Goal: Information Seeking & Learning: Understand process/instructions

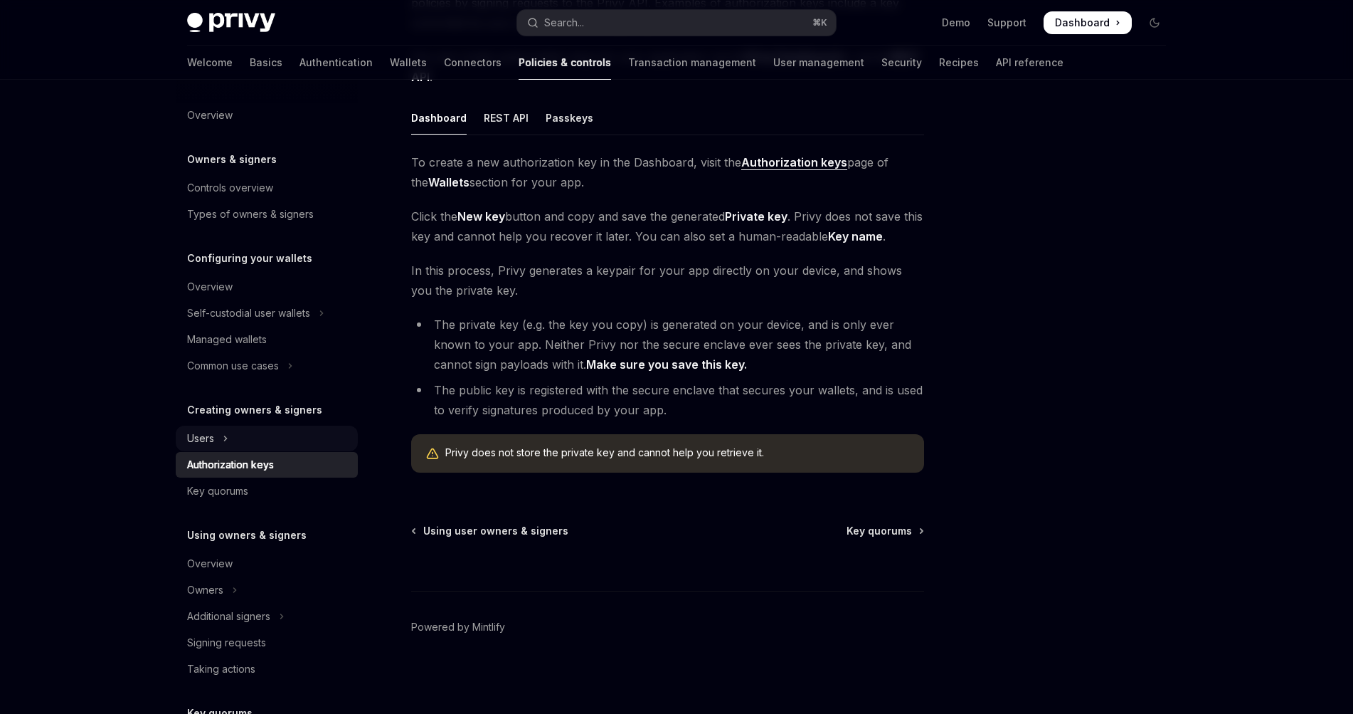
scroll to position [224, 0]
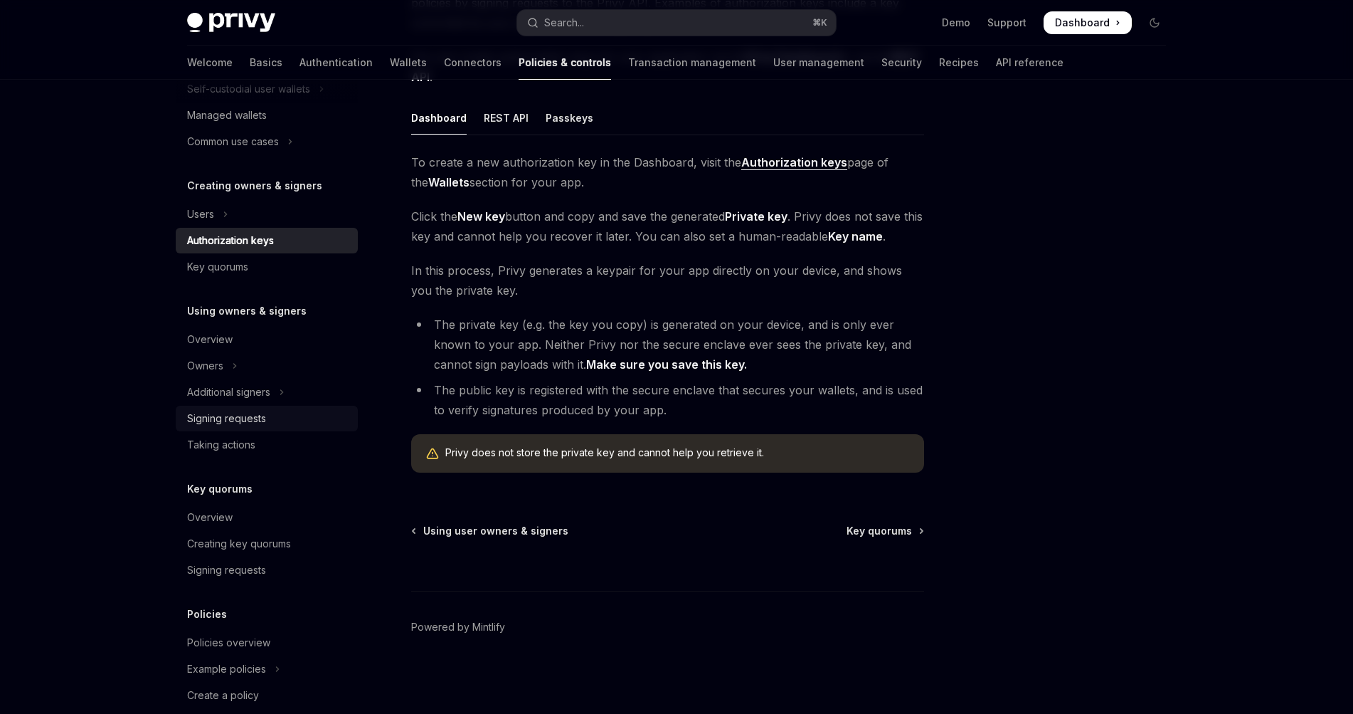
click at [206, 413] on div "Signing requests" at bounding box center [226, 418] width 79 height 17
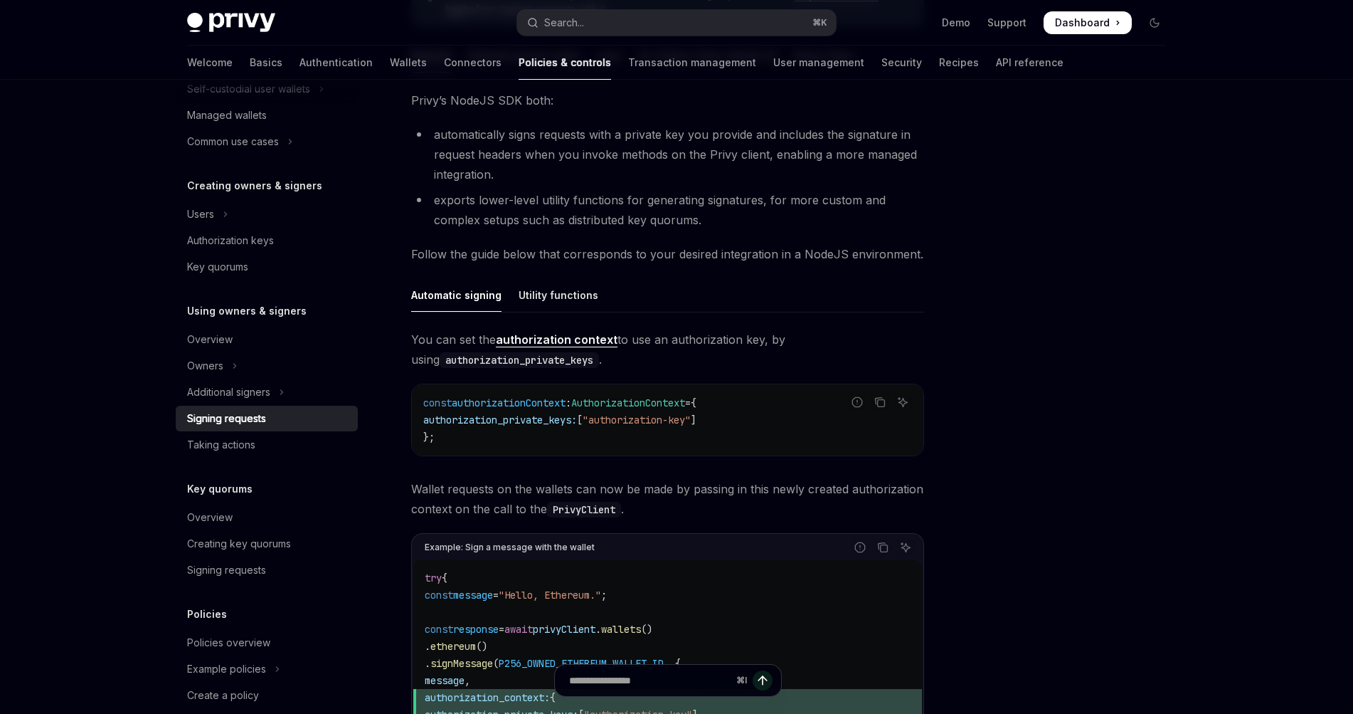
scroll to position [517, 0]
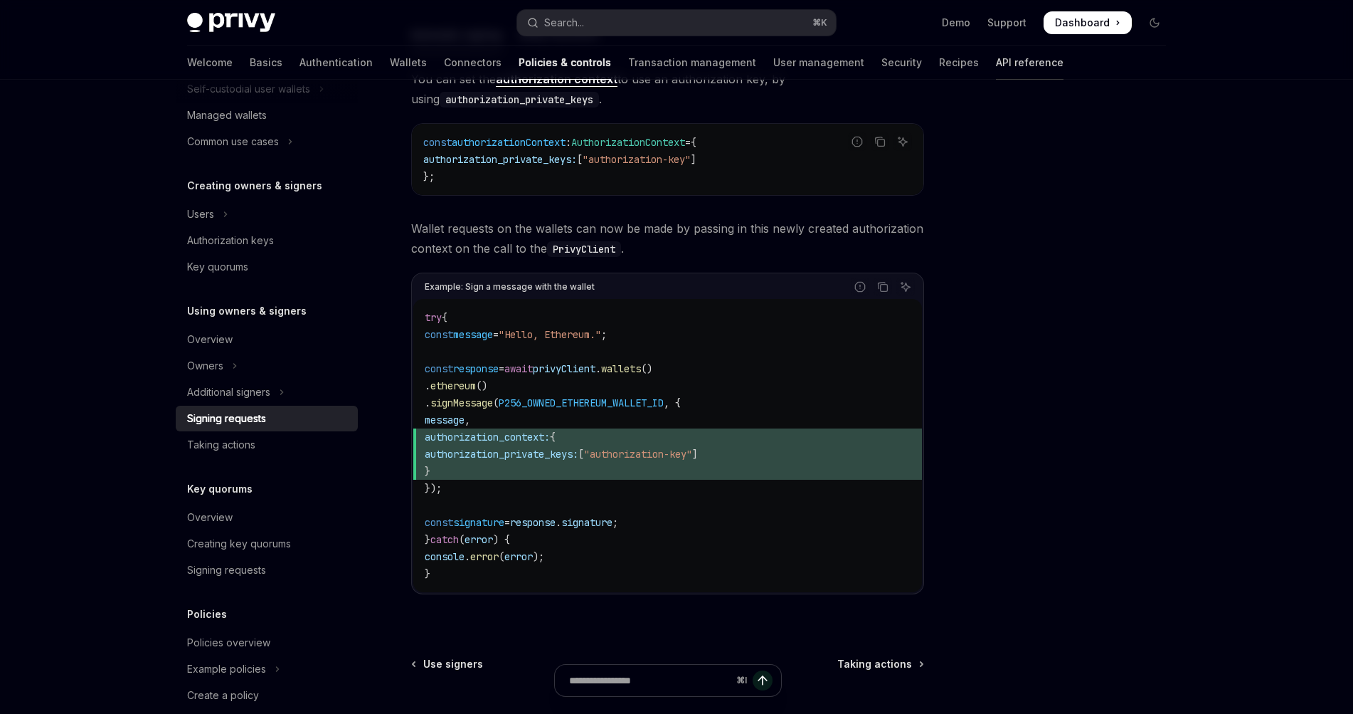
click at [996, 67] on link "API reference" at bounding box center [1030, 63] width 68 height 34
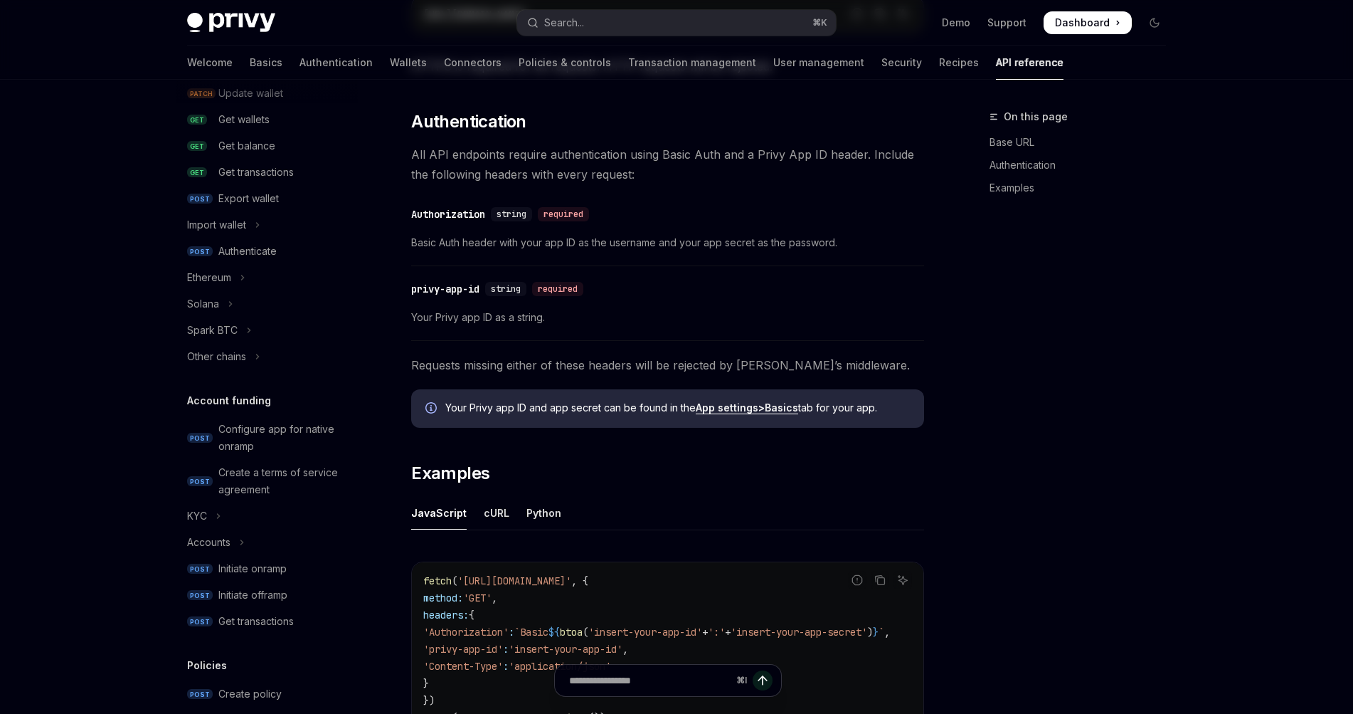
type textarea "*"
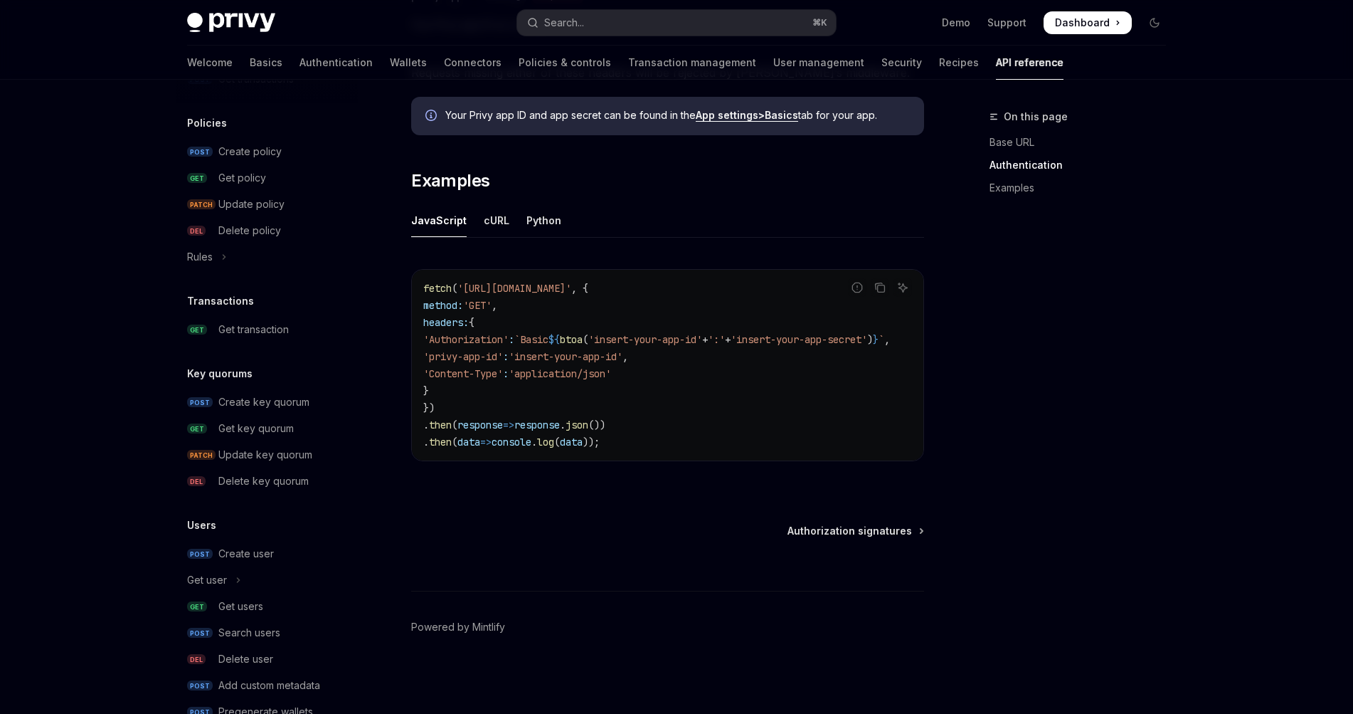
scroll to position [805, 0]
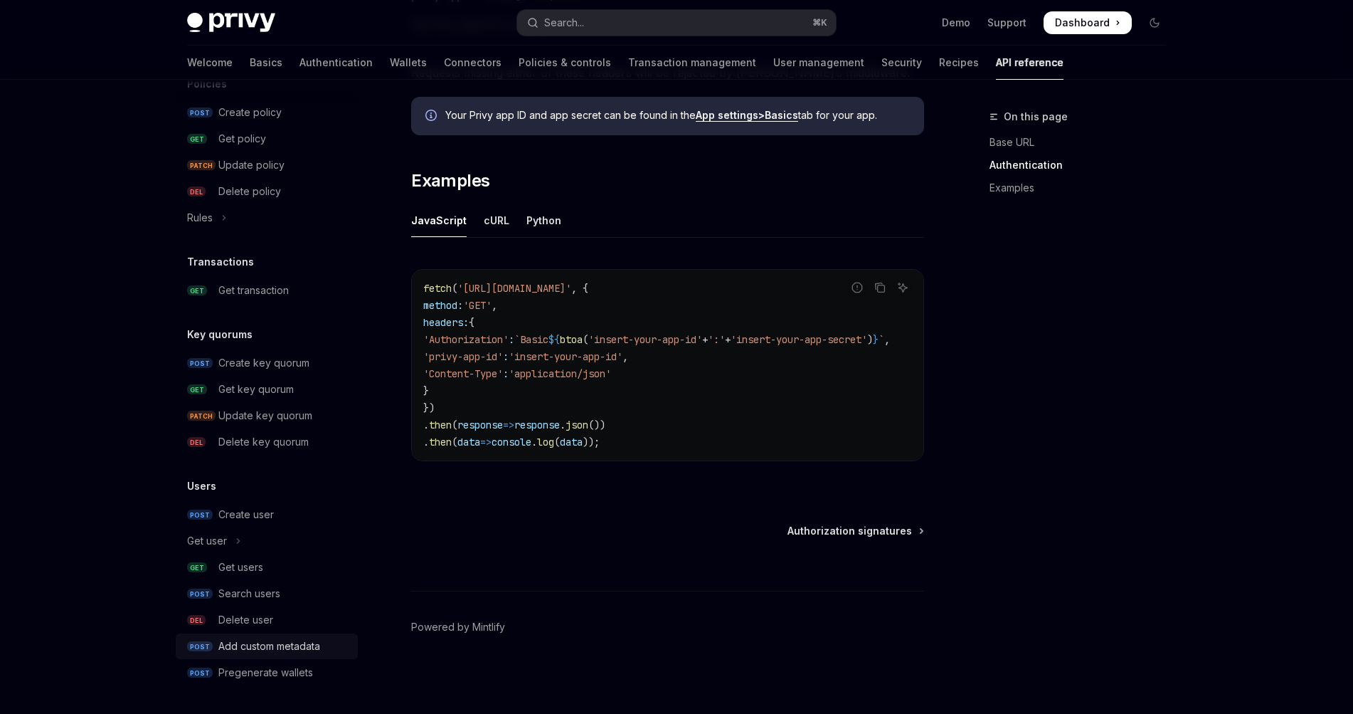
click at [292, 642] on div "Add custom metadata" at bounding box center [269, 645] width 102 height 17
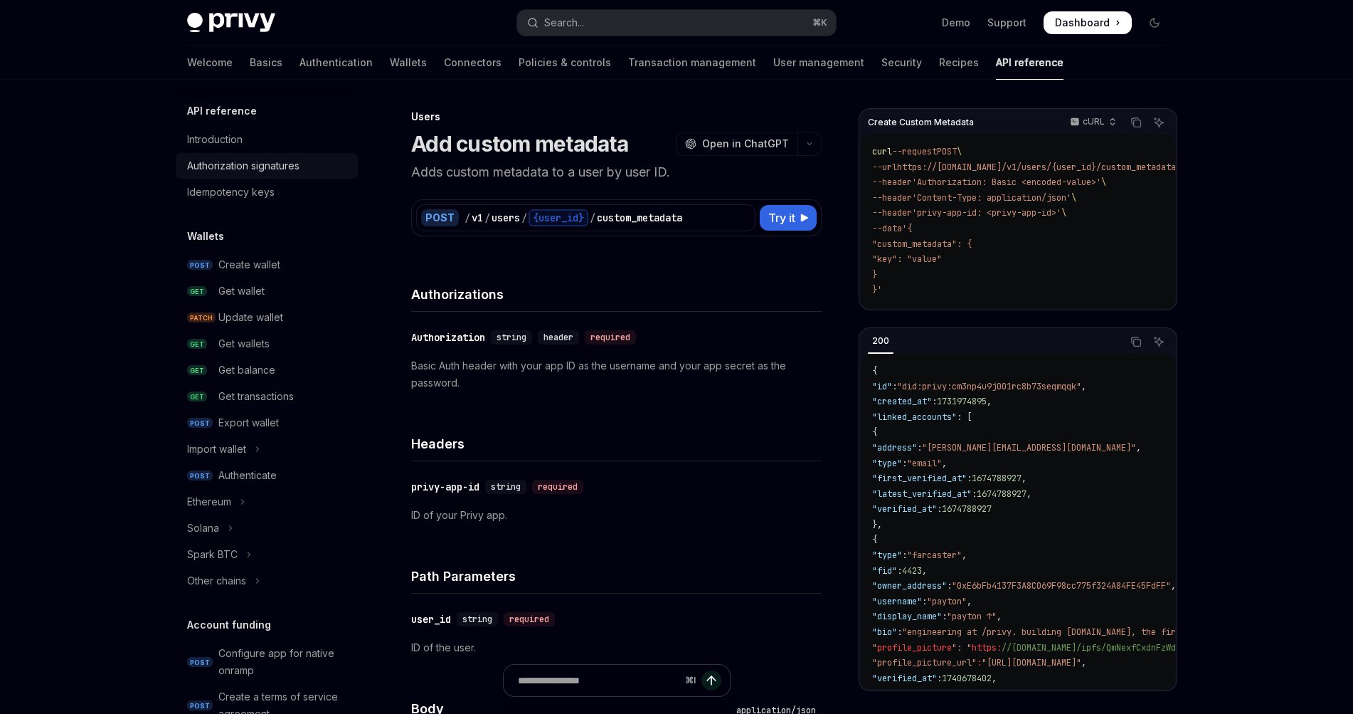
click at [242, 177] on link "Authorization signatures" at bounding box center [267, 166] width 182 height 26
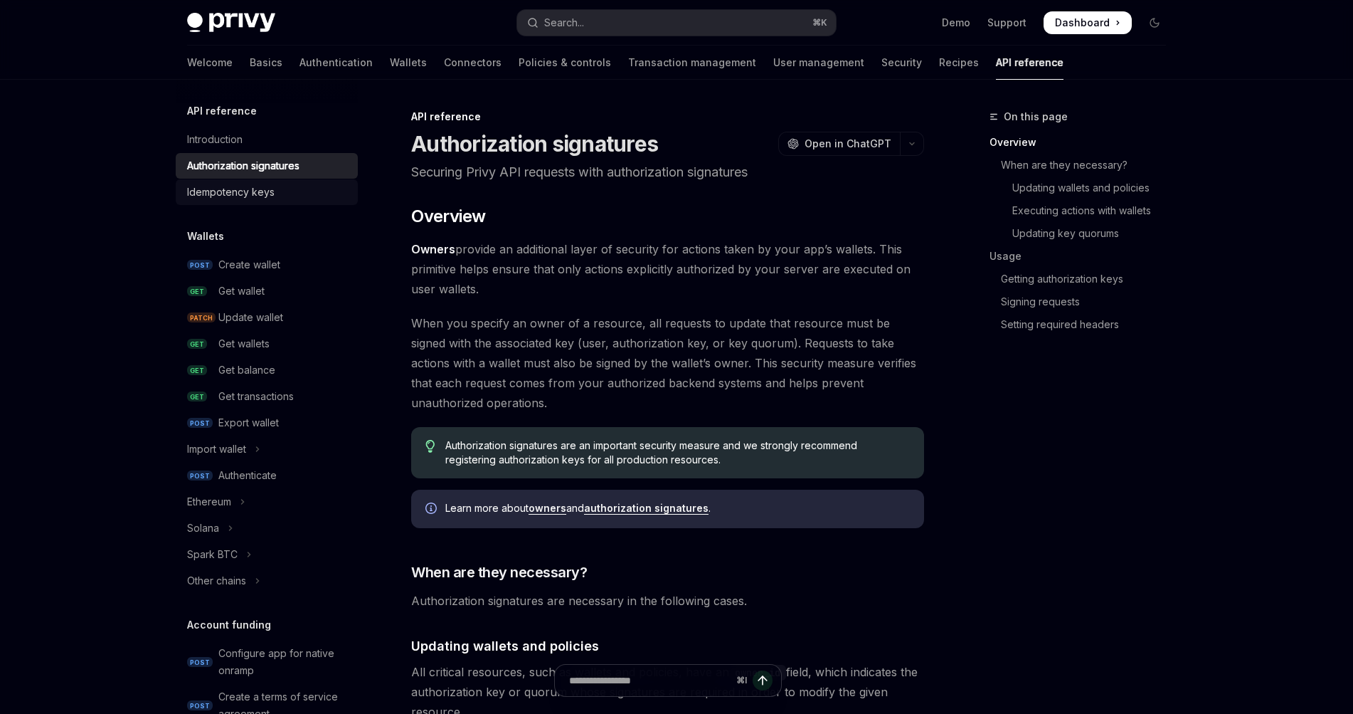
click at [250, 189] on div "Idempotency keys" at bounding box center [231, 192] width 88 height 17
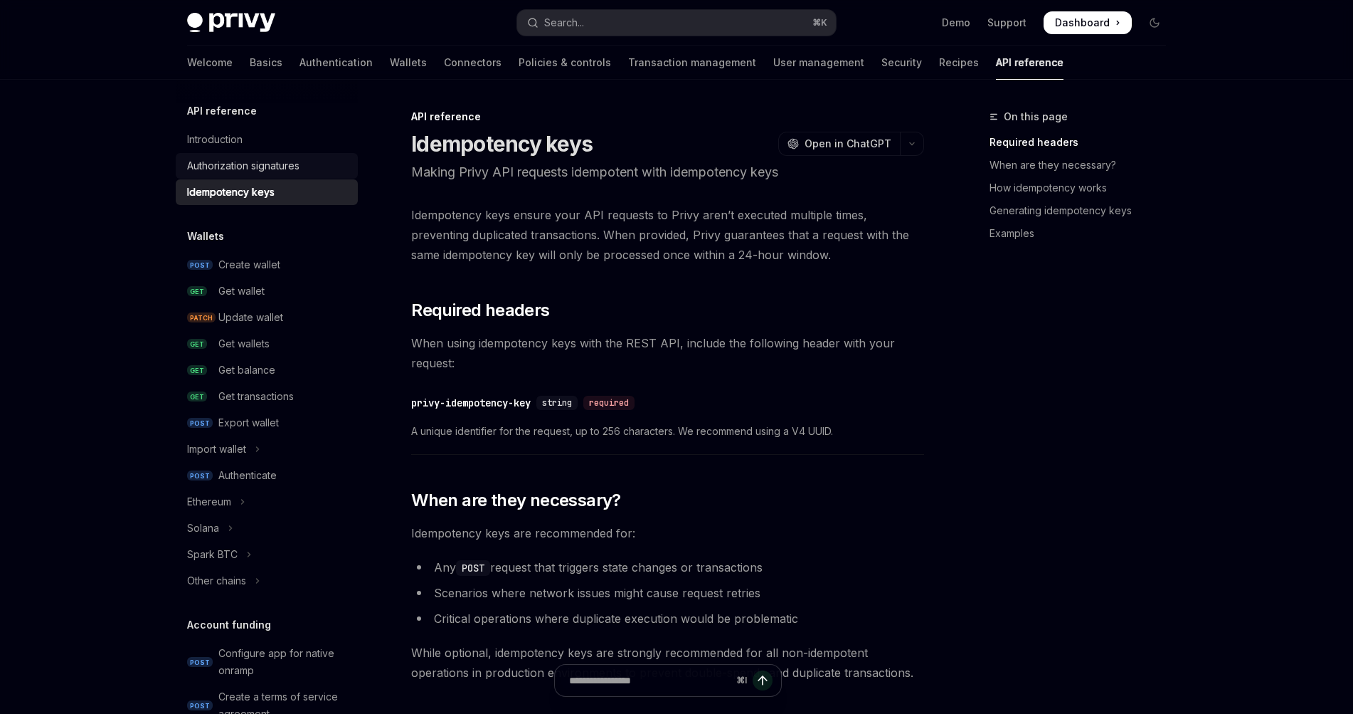
click at [274, 154] on link "Authorization signatures" at bounding box center [267, 166] width 182 height 26
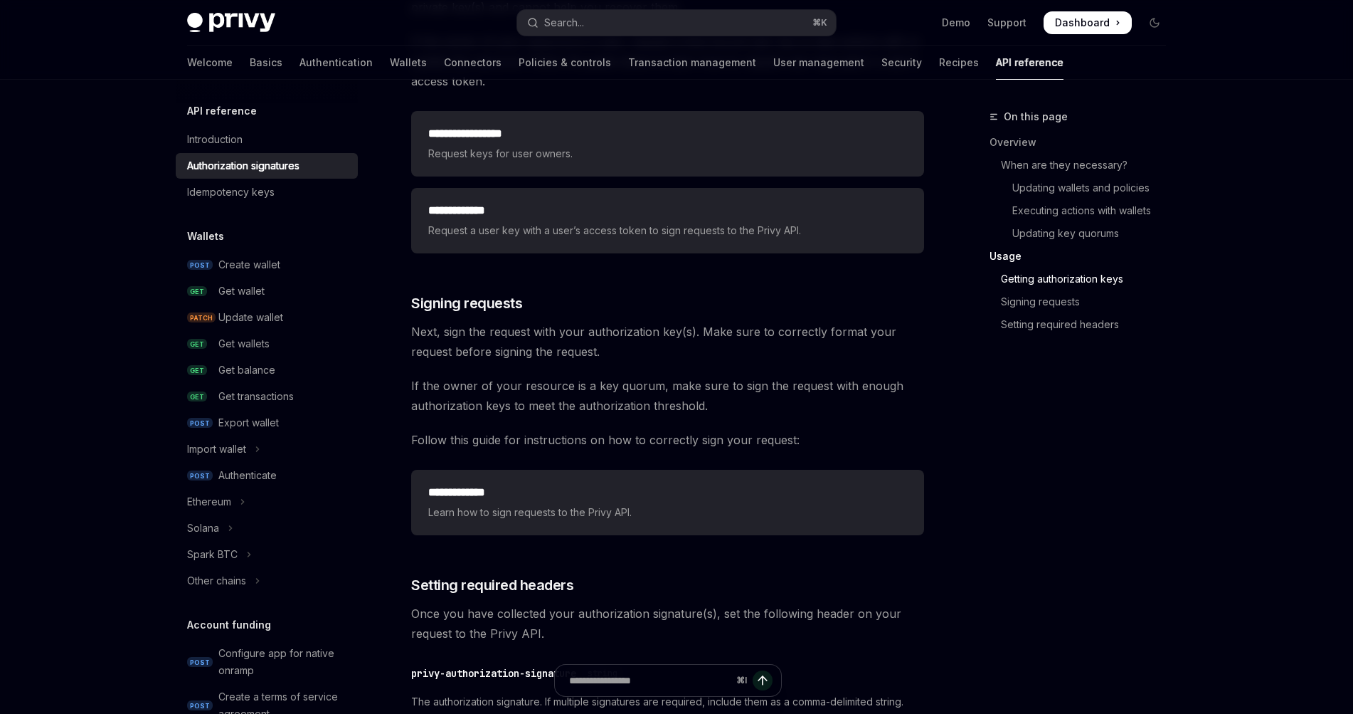
scroll to position [1979, 0]
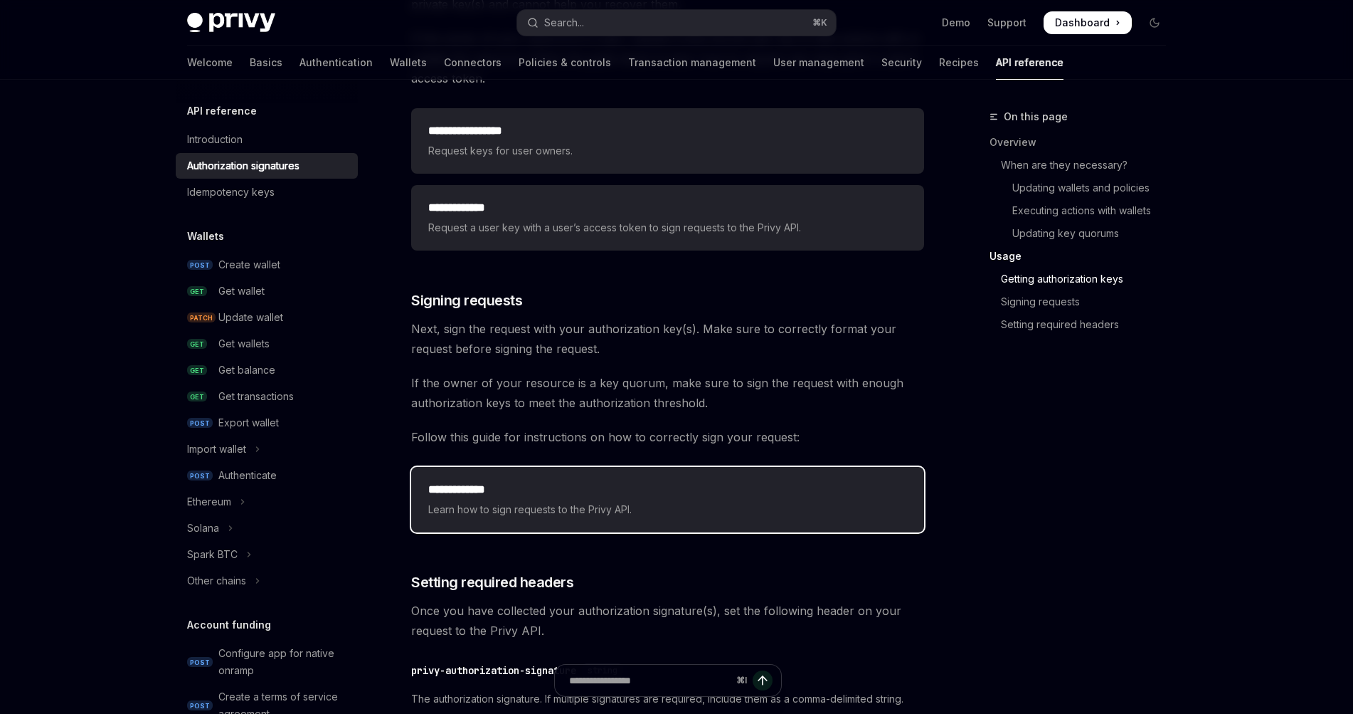
click at [627, 497] on h2 "**********" at bounding box center [667, 489] width 479 height 17
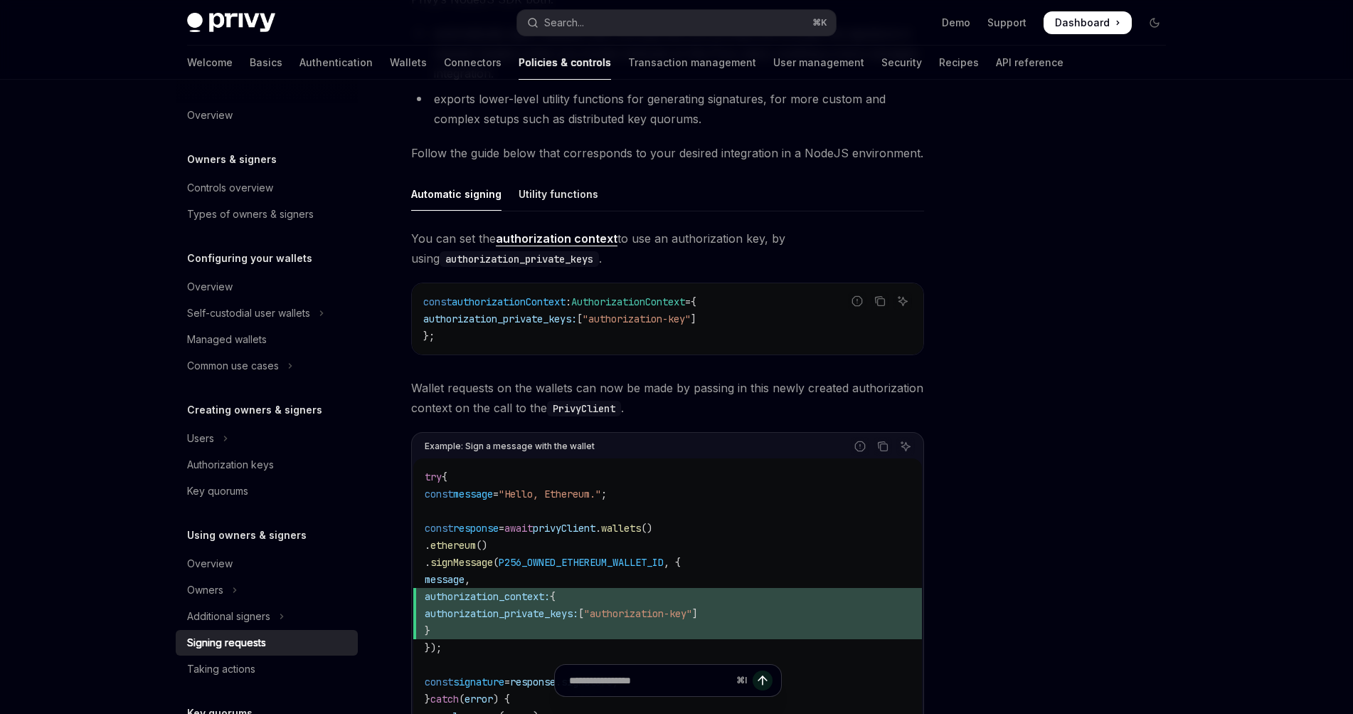
scroll to position [75, 0]
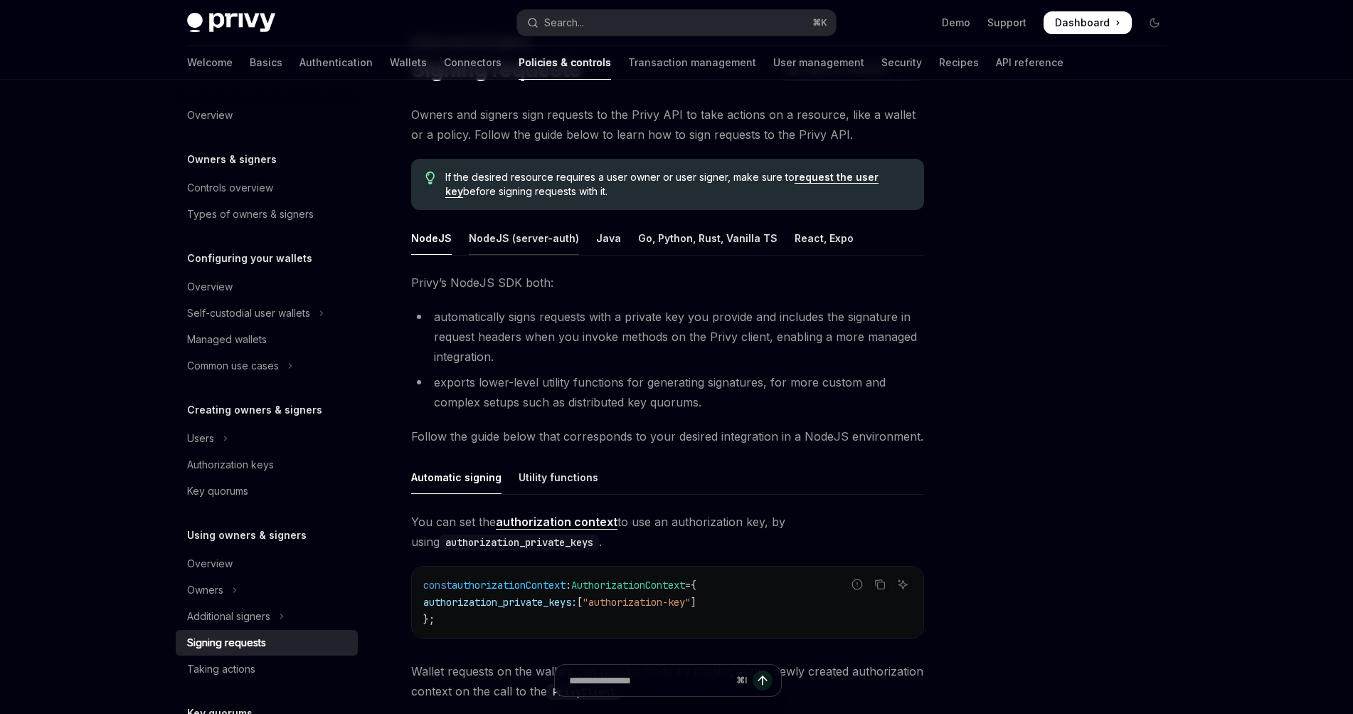
click at [490, 250] on div "NodeJS (server-auth)" at bounding box center [524, 237] width 110 height 33
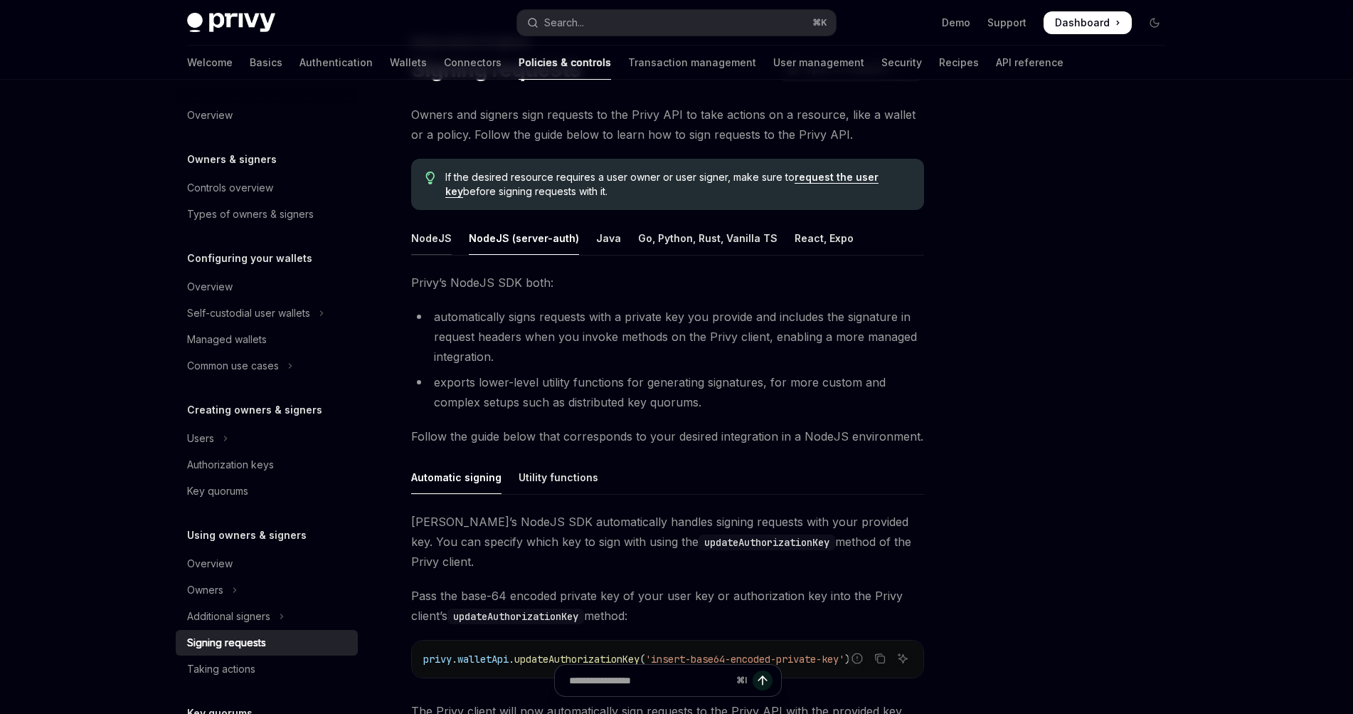
click at [442, 240] on div "NodeJS" at bounding box center [431, 237] width 41 height 33
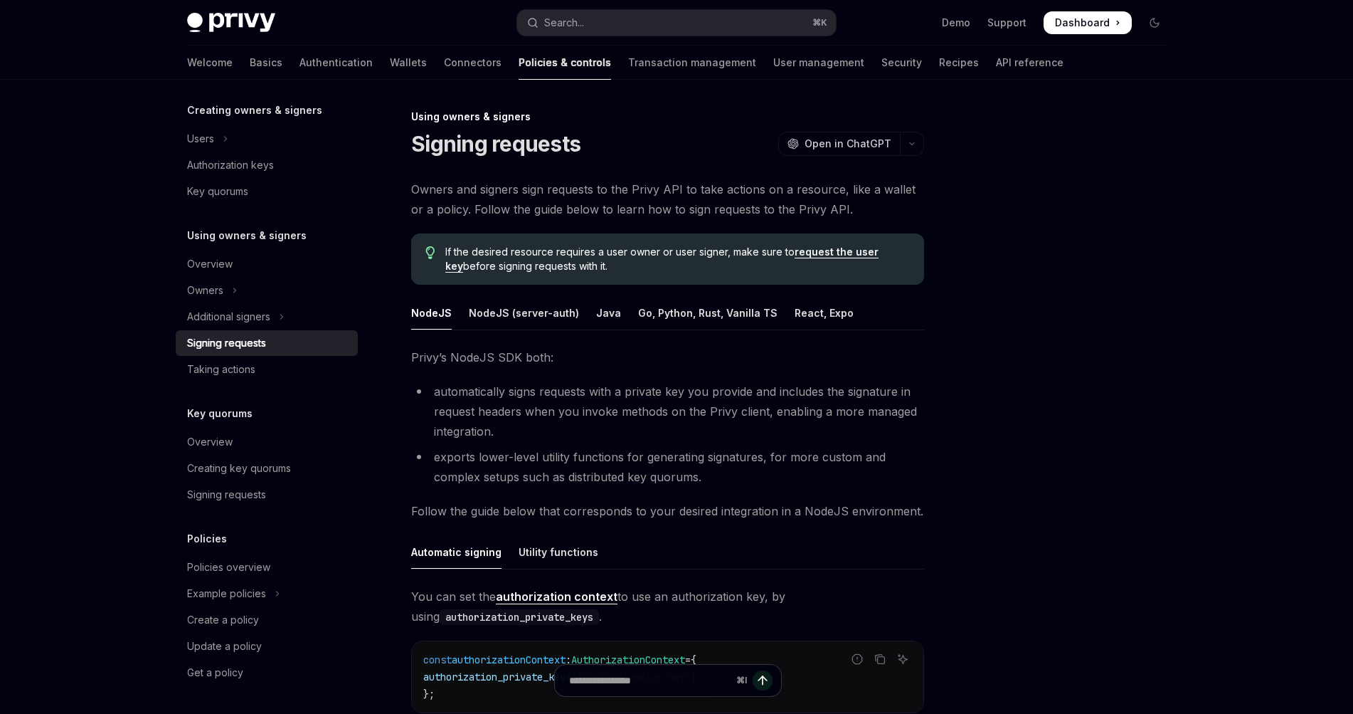
click at [1062, 218] on div at bounding box center [1069, 410] width 216 height 605
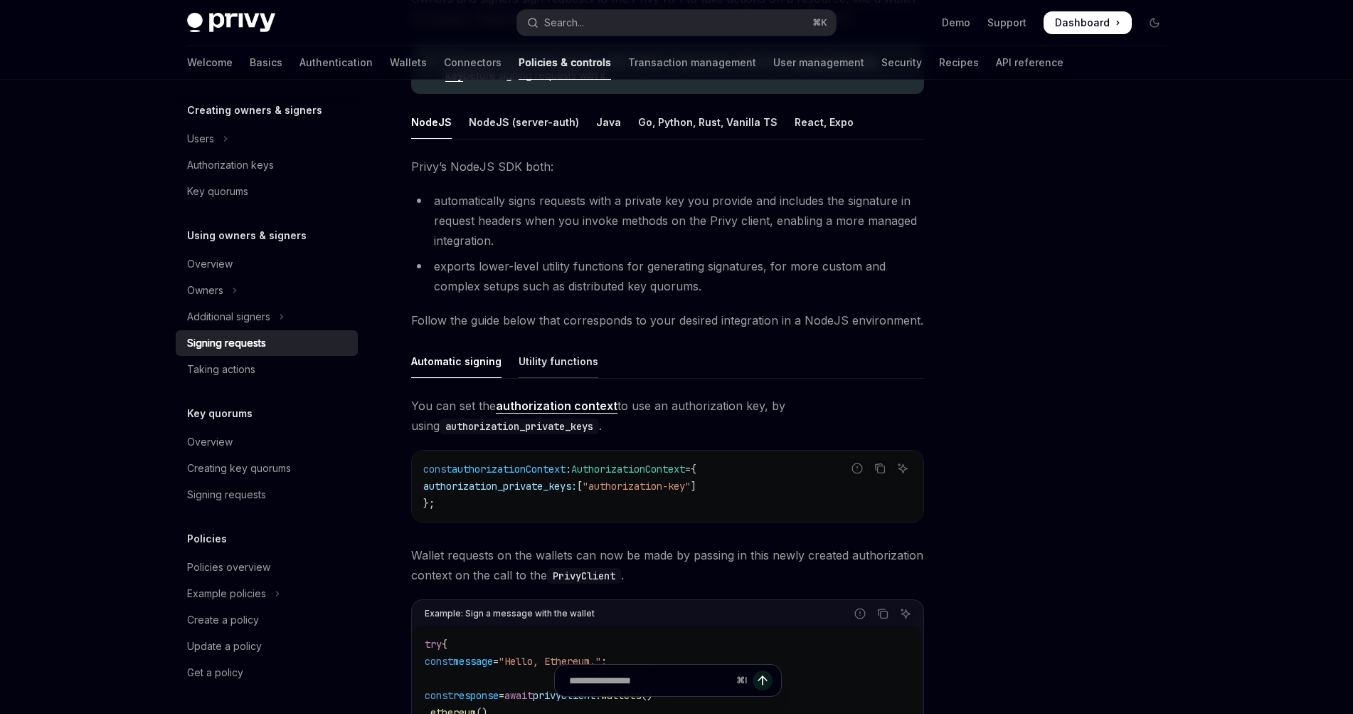
click at [578, 365] on div "Utility functions" at bounding box center [559, 360] width 80 height 33
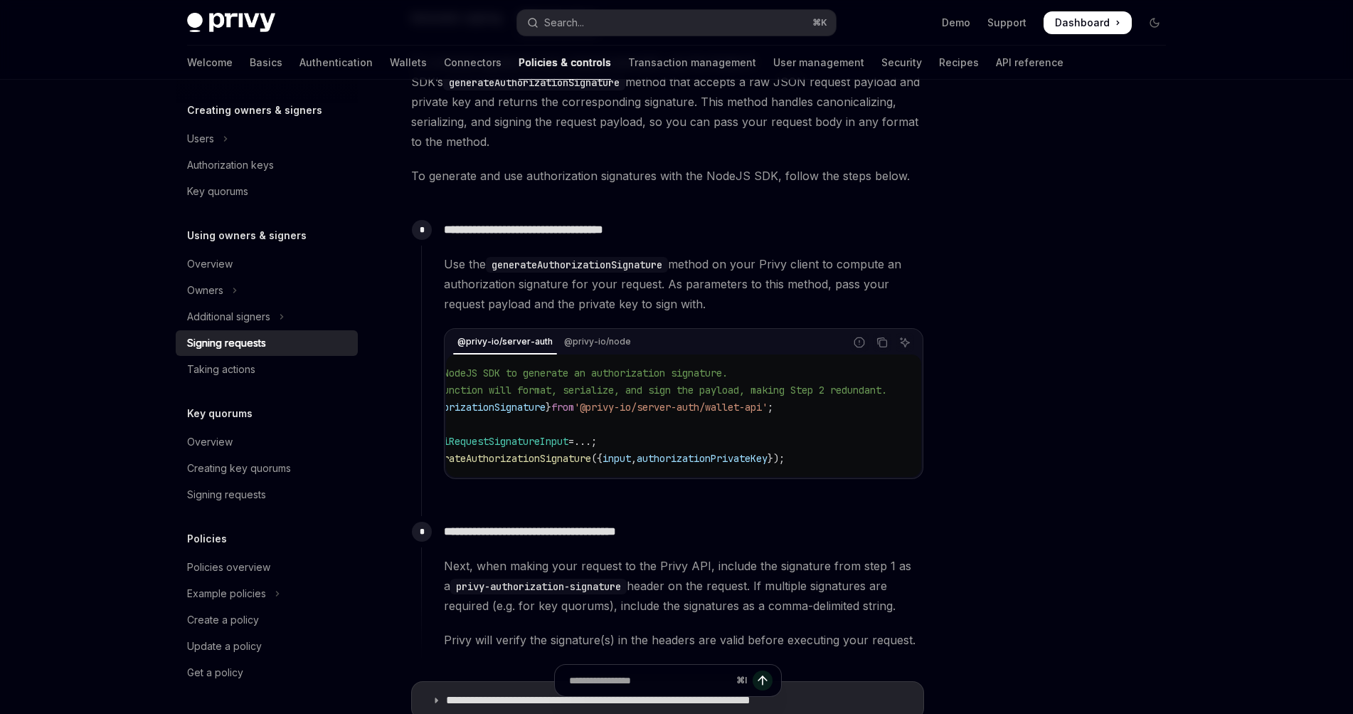
scroll to position [389, 0]
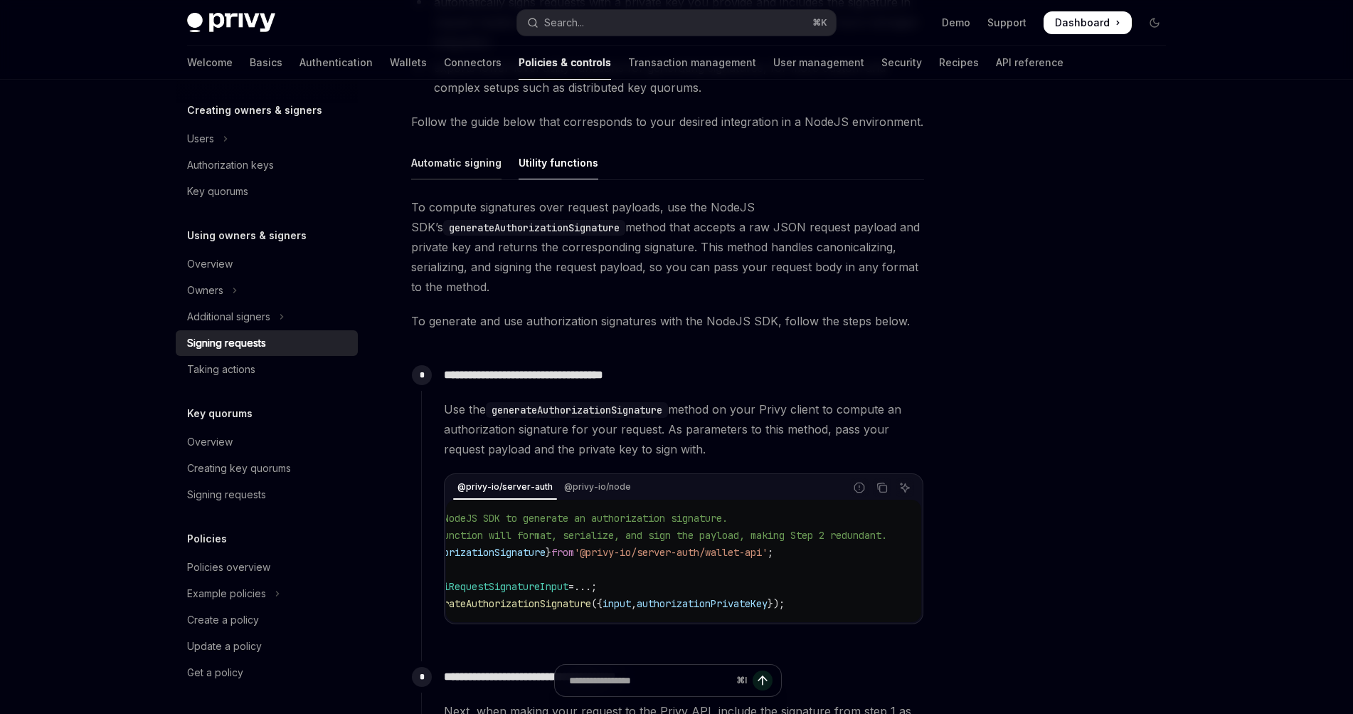
click at [472, 157] on div "Automatic signing" at bounding box center [456, 162] width 90 height 33
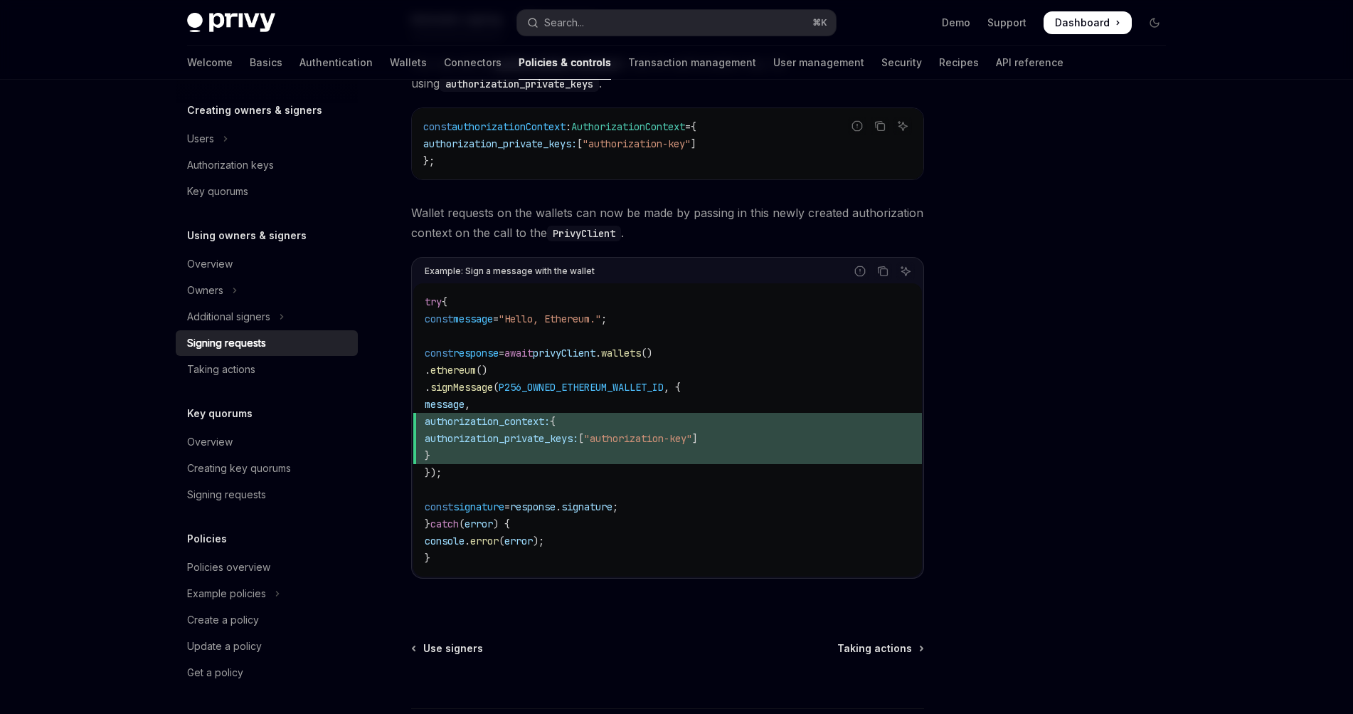
scroll to position [500, 0]
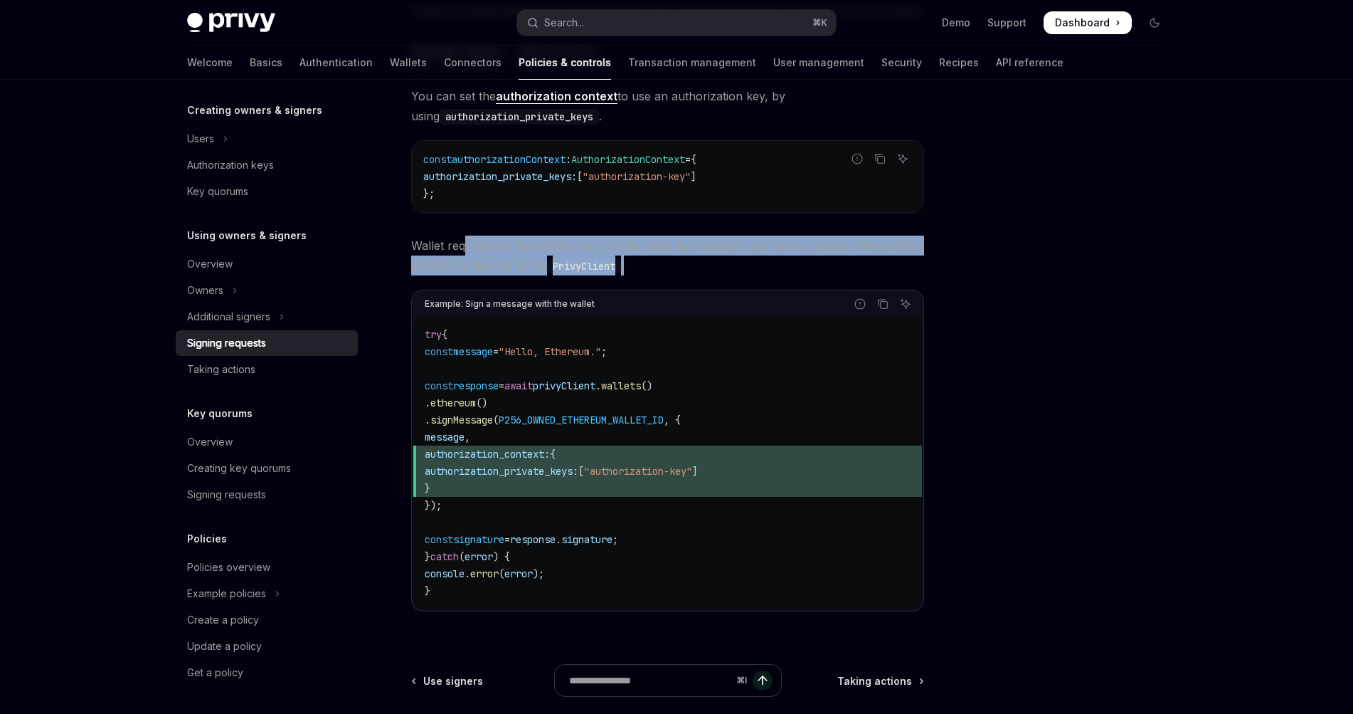
drag, startPoint x: 465, startPoint y: 246, endPoint x: 645, endPoint y: 253, distance: 180.8
click at [645, 253] on span "Wallet requests on the wallets can now be made by passing in this newly created…" at bounding box center [667, 255] width 513 height 40
click at [701, 255] on span "Wallet requests on the wallets can now be made by passing in this newly created…" at bounding box center [667, 255] width 513 height 40
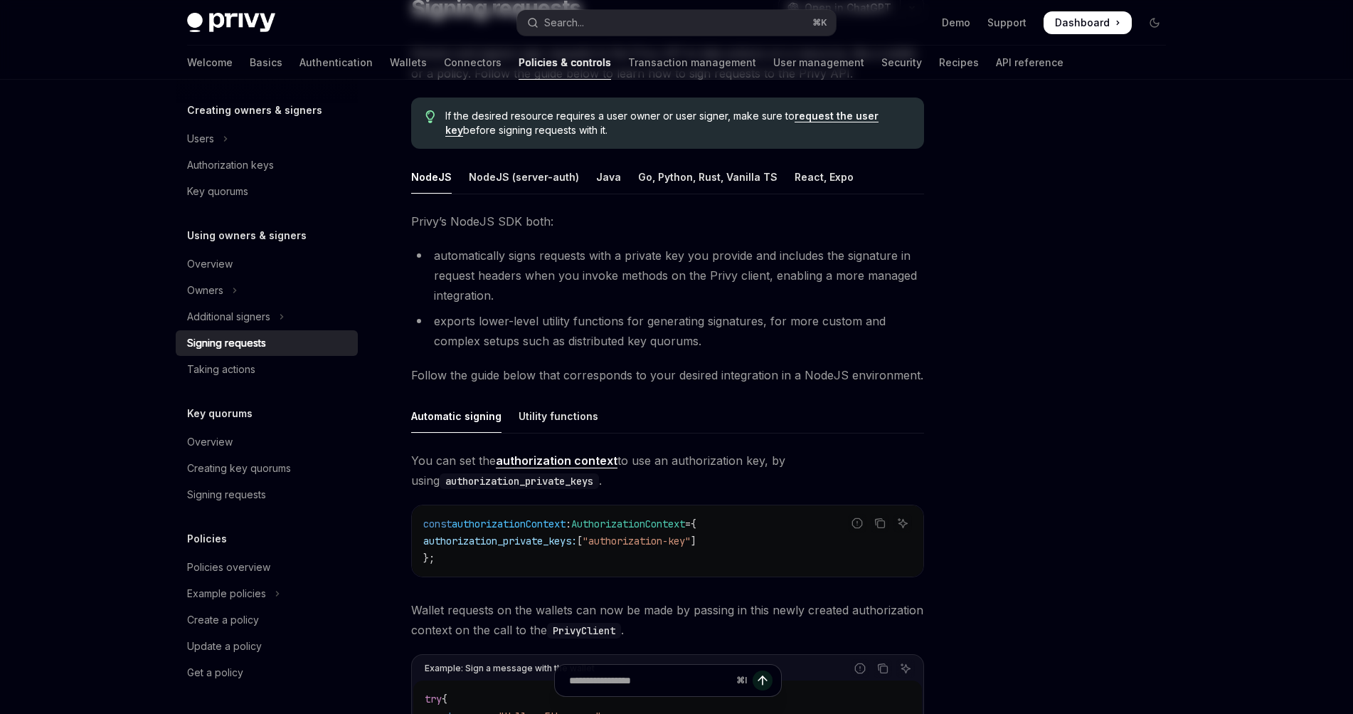
scroll to position [0, 0]
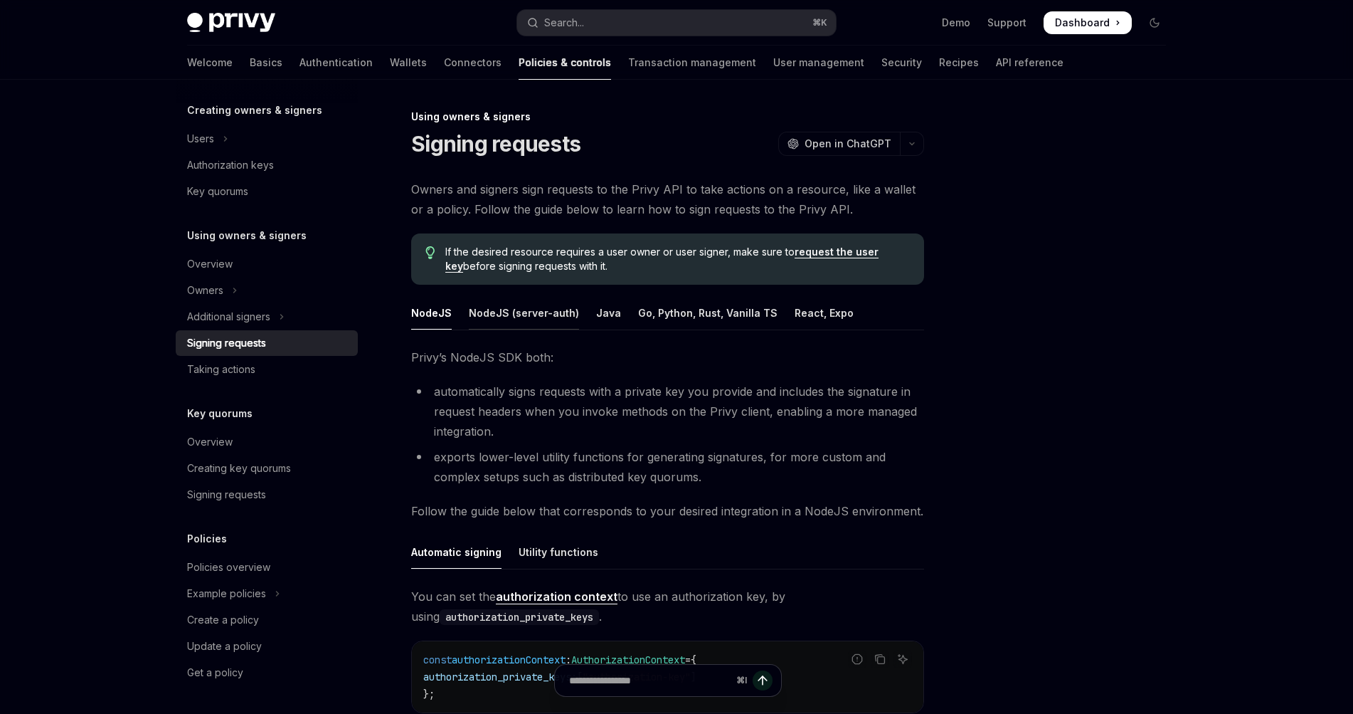
click at [507, 308] on div "NodeJS (server-auth)" at bounding box center [524, 312] width 110 height 33
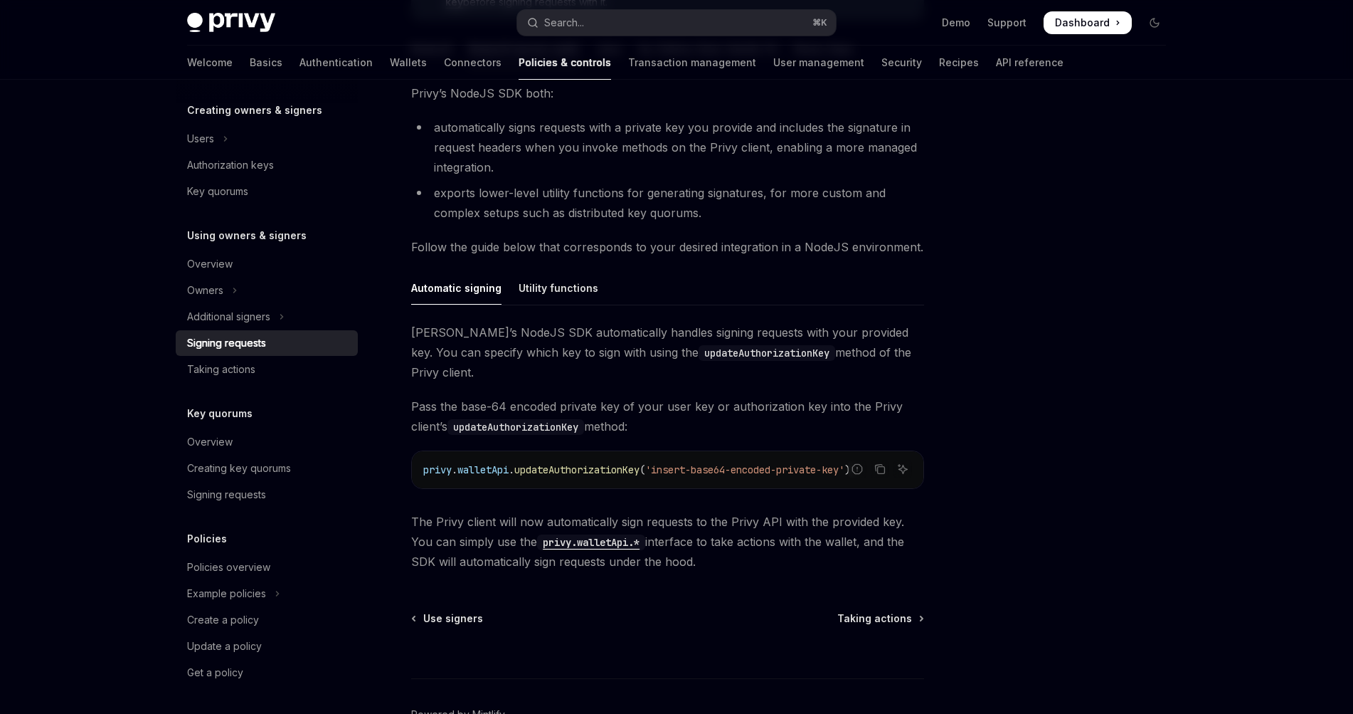
scroll to position [332, 0]
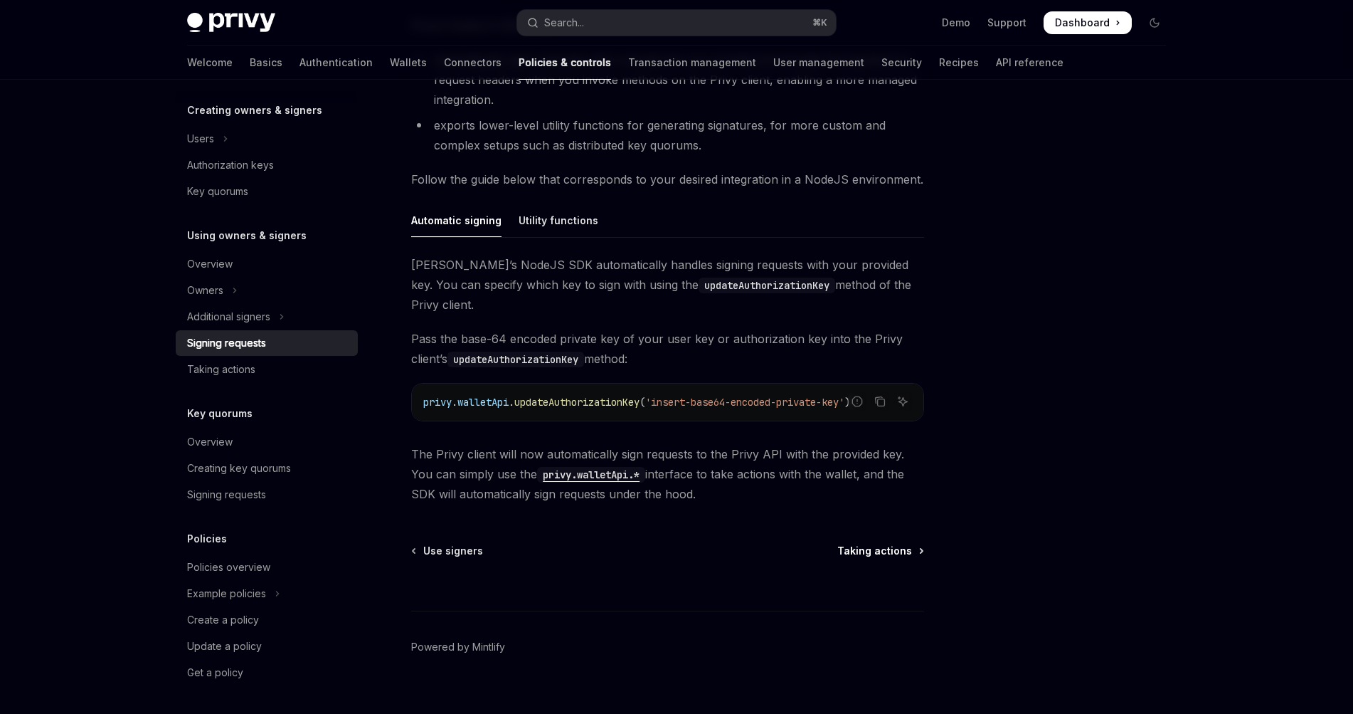
click at [889, 544] on span "Taking actions" at bounding box center [874, 551] width 75 height 14
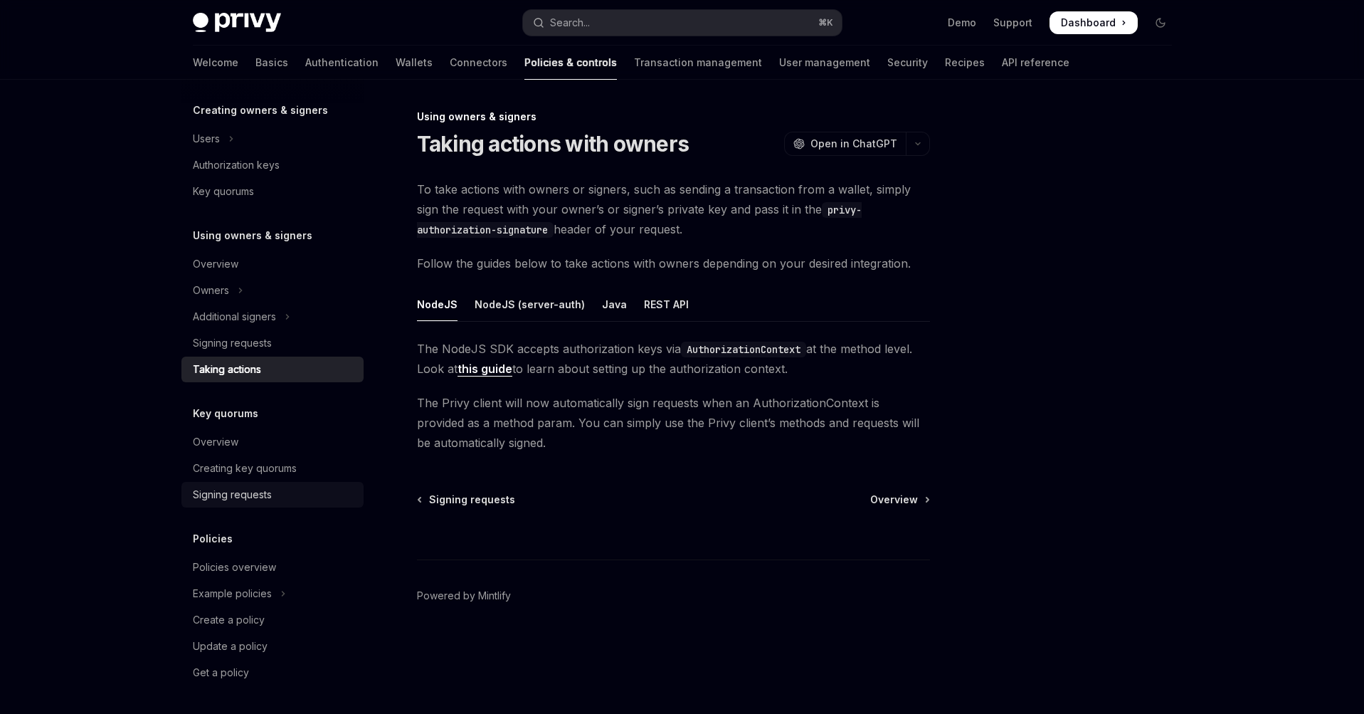
click at [233, 501] on div "Signing requests" at bounding box center [232, 494] width 79 height 17
type textarea "*"
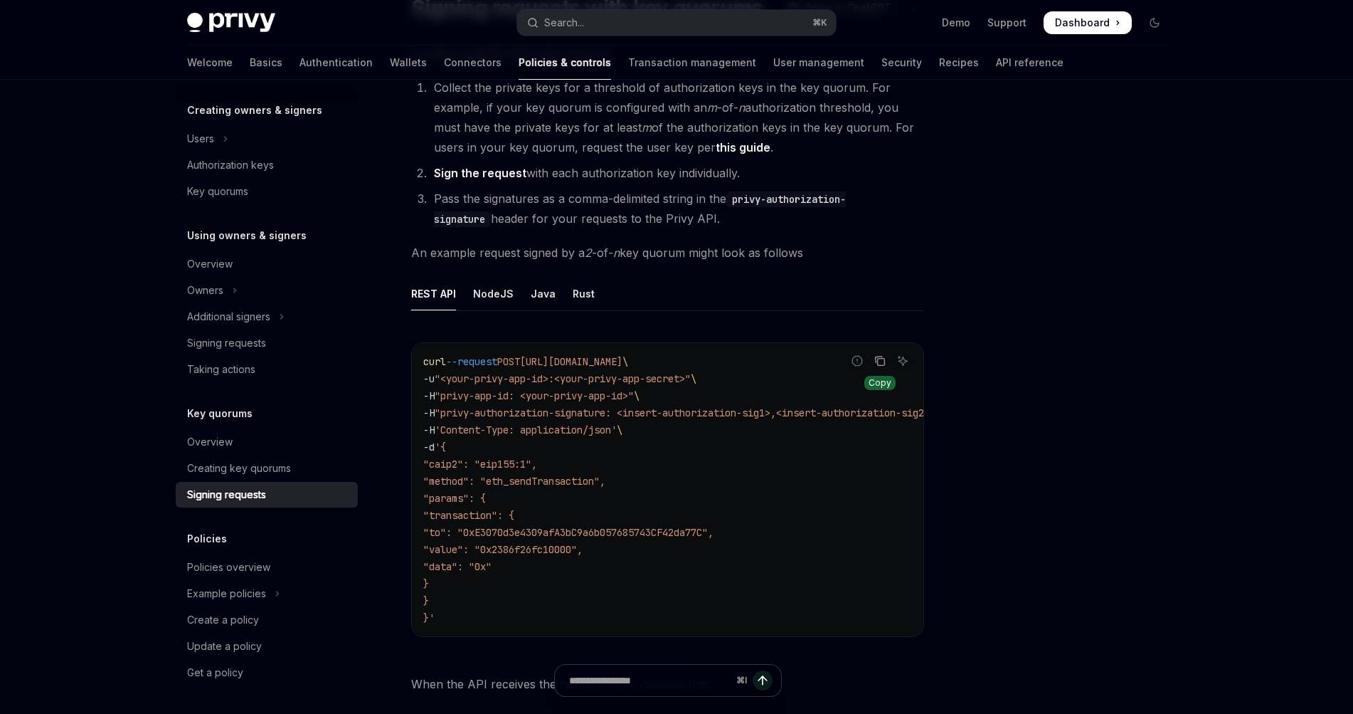
click at [879, 364] on icon "Copy the contents from the code block" at bounding box center [879, 360] width 11 height 11
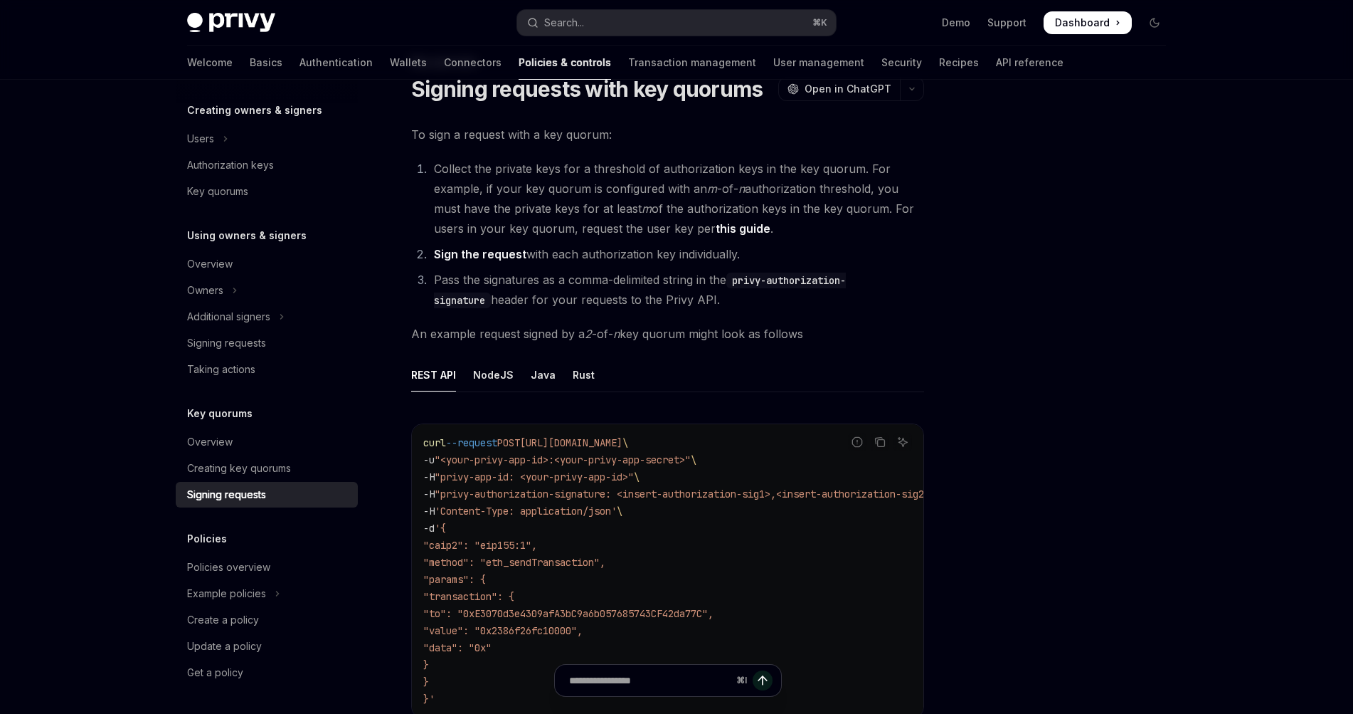
scroll to position [471, 0]
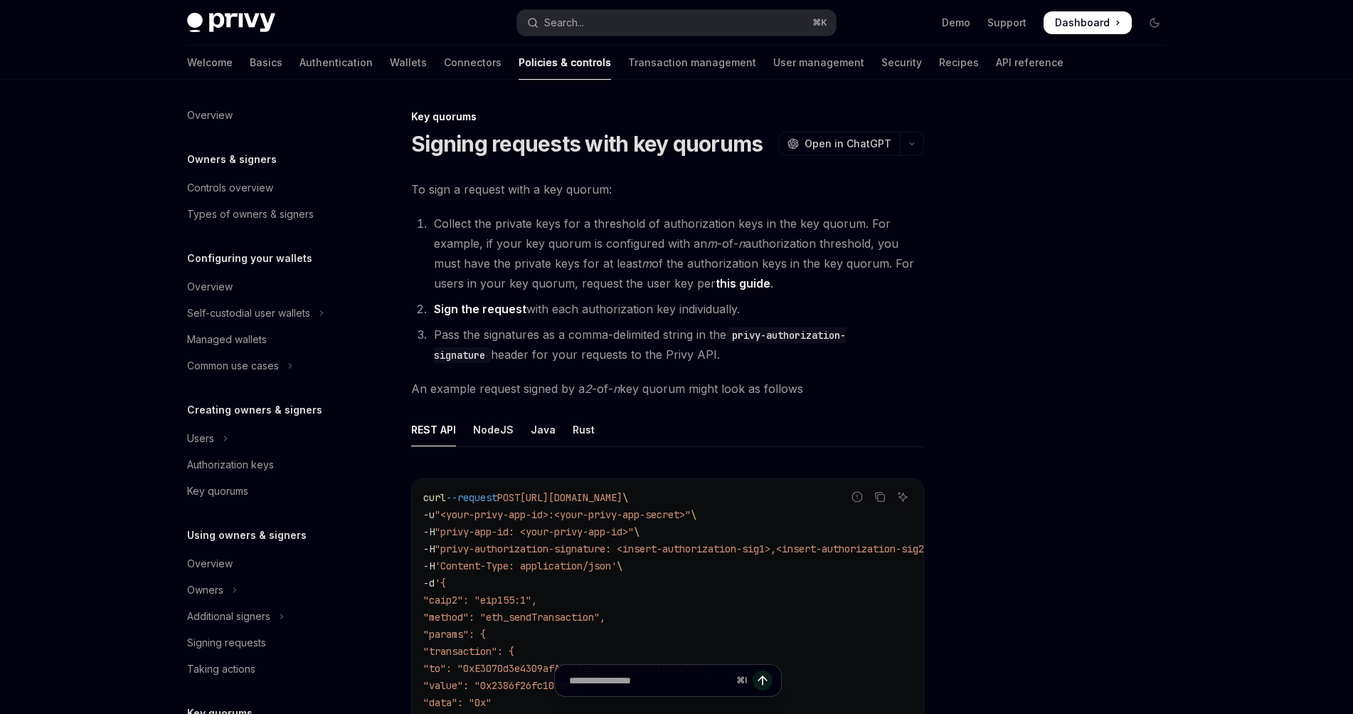
scroll to position [300, 0]
